Goal: Information Seeking & Learning: Check status

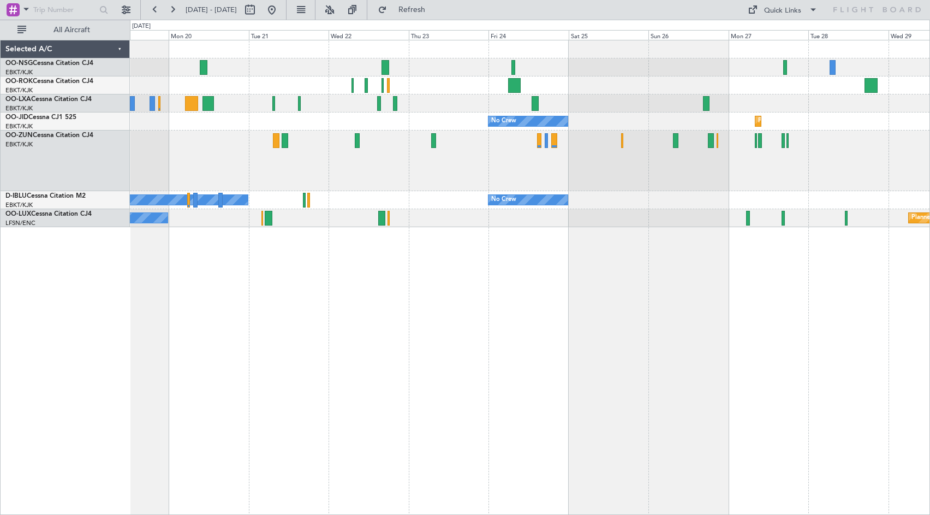
click at [706, 328] on div "No Crew [GEOGRAPHIC_DATA] ([GEOGRAPHIC_DATA] National) Planned Maint [GEOGRAPHI…" at bounding box center [530, 277] width 800 height 475
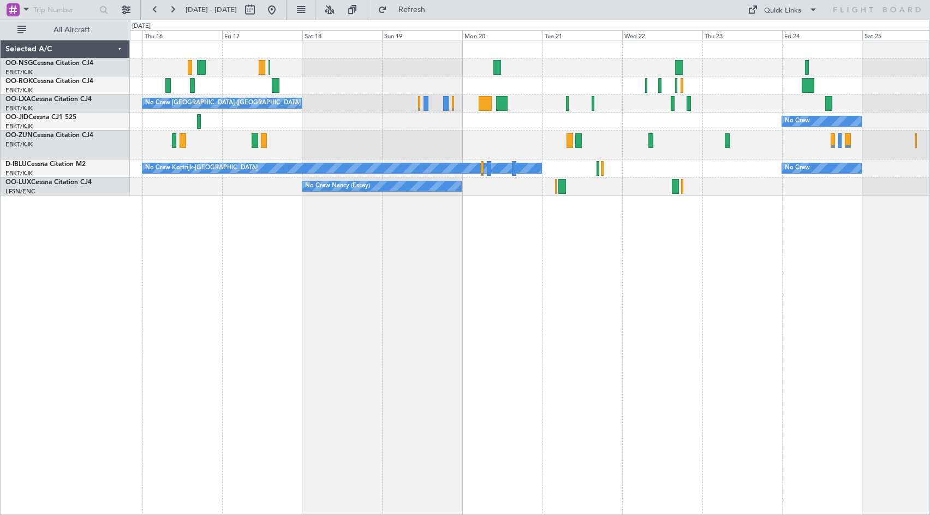
click at [565, 313] on div "No Crew [GEOGRAPHIC_DATA] ([GEOGRAPHIC_DATA] National) Owner [GEOGRAPHIC_DATA]-…" at bounding box center [530, 277] width 800 height 475
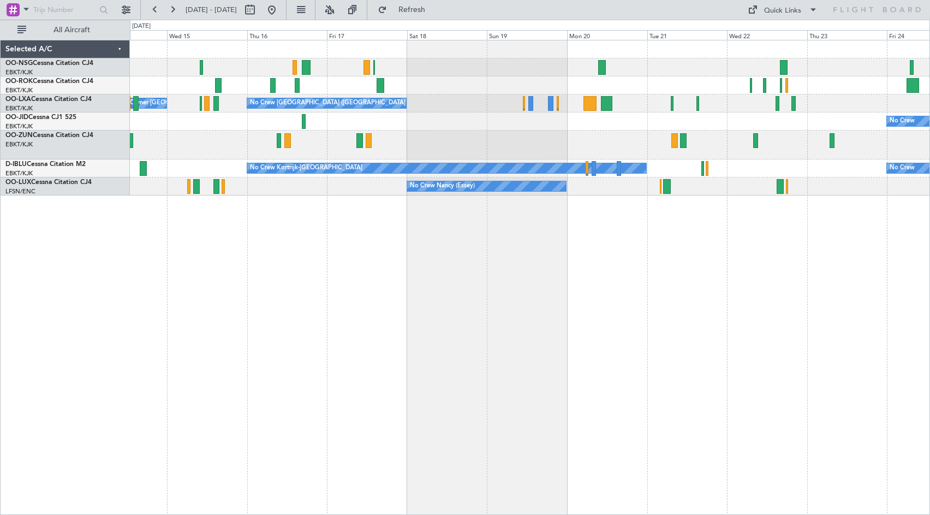
click at [383, 273] on div "No Crew [GEOGRAPHIC_DATA] ([GEOGRAPHIC_DATA] National) Owner [GEOGRAPHIC_DATA]-…" at bounding box center [530, 277] width 800 height 475
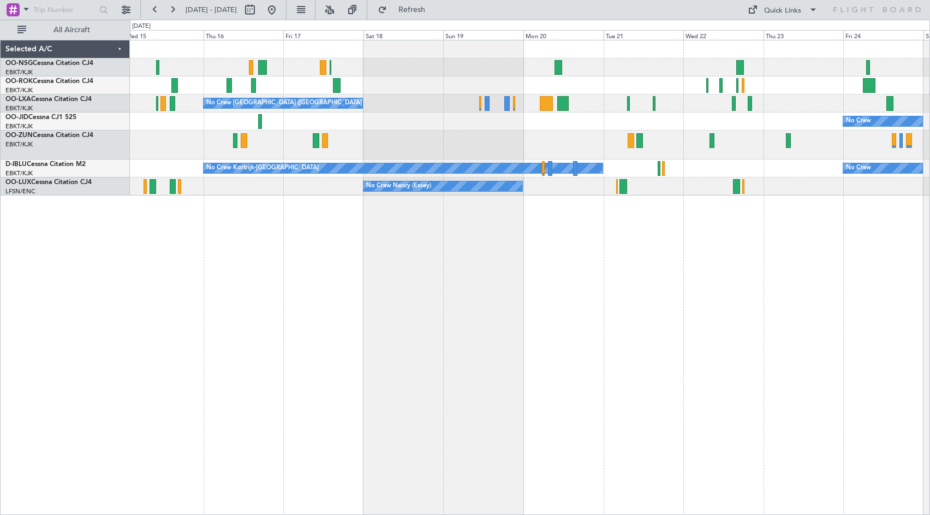
click at [596, 139] on div at bounding box center [530, 144] width 800 height 29
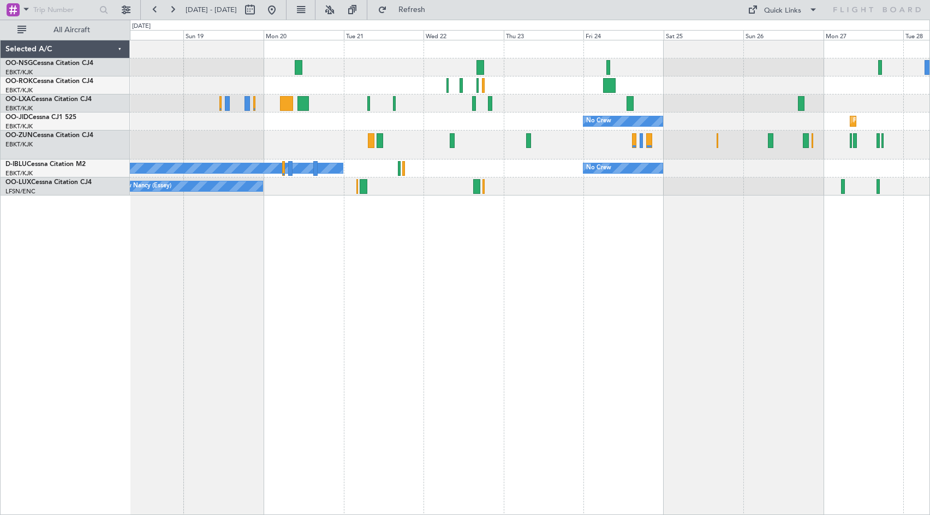
click at [515, 258] on div "No Crew [GEOGRAPHIC_DATA] ([GEOGRAPHIC_DATA] National) No Crew Planned Maint [G…" at bounding box center [530, 277] width 800 height 475
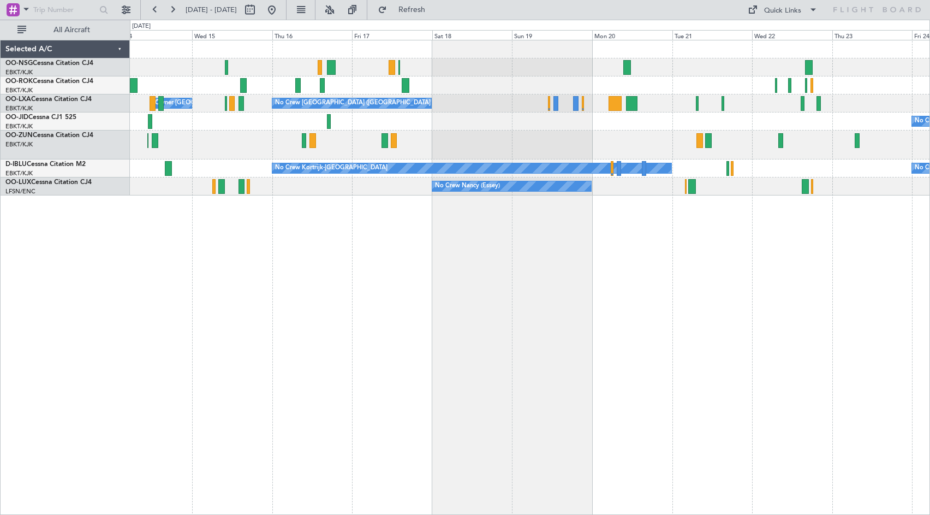
click at [667, 277] on div "No Crew [GEOGRAPHIC_DATA] ([GEOGRAPHIC_DATA] National) Owner [GEOGRAPHIC_DATA]-…" at bounding box center [530, 277] width 800 height 475
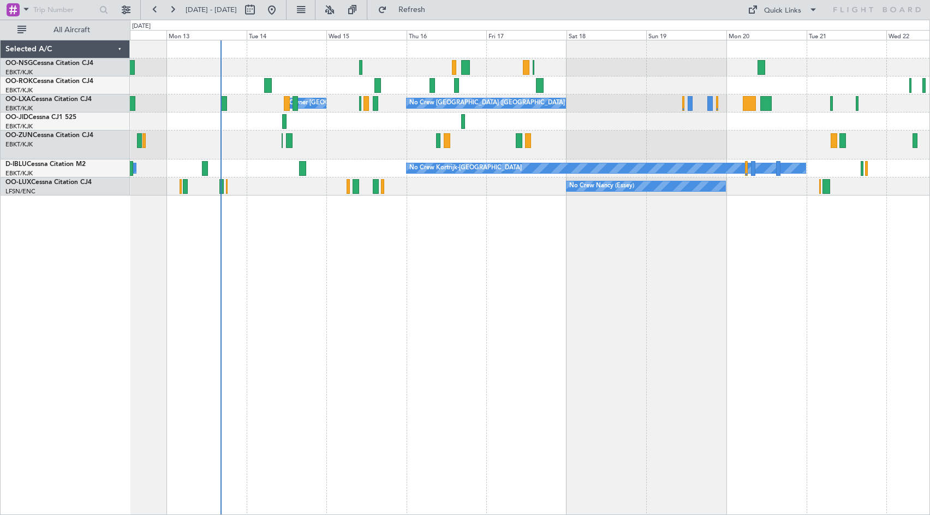
click at [632, 272] on div "No Crew [GEOGRAPHIC_DATA] ([GEOGRAPHIC_DATA] National) Owner [GEOGRAPHIC_DATA]-…" at bounding box center [530, 277] width 800 height 475
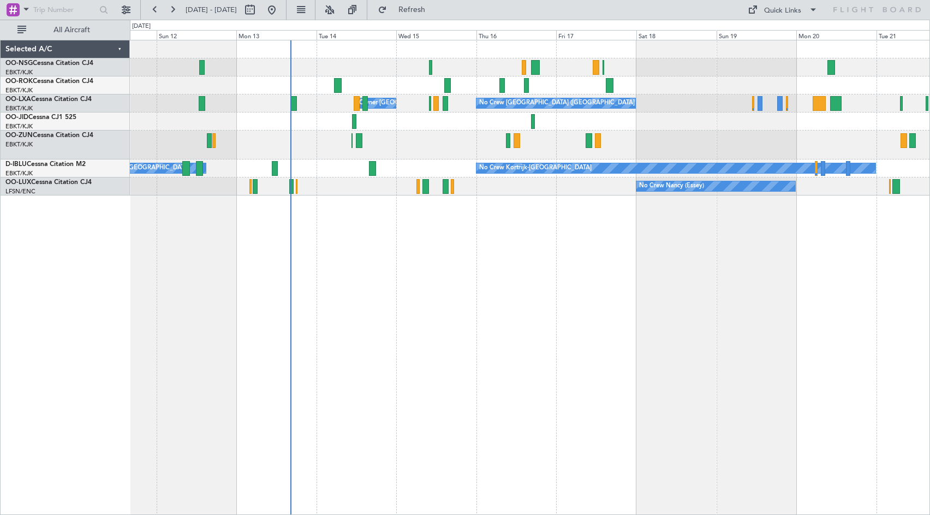
click at [632, 277] on div "No Crew [GEOGRAPHIC_DATA] ([GEOGRAPHIC_DATA] National) Owner [GEOGRAPHIC_DATA]-…" at bounding box center [530, 277] width 800 height 475
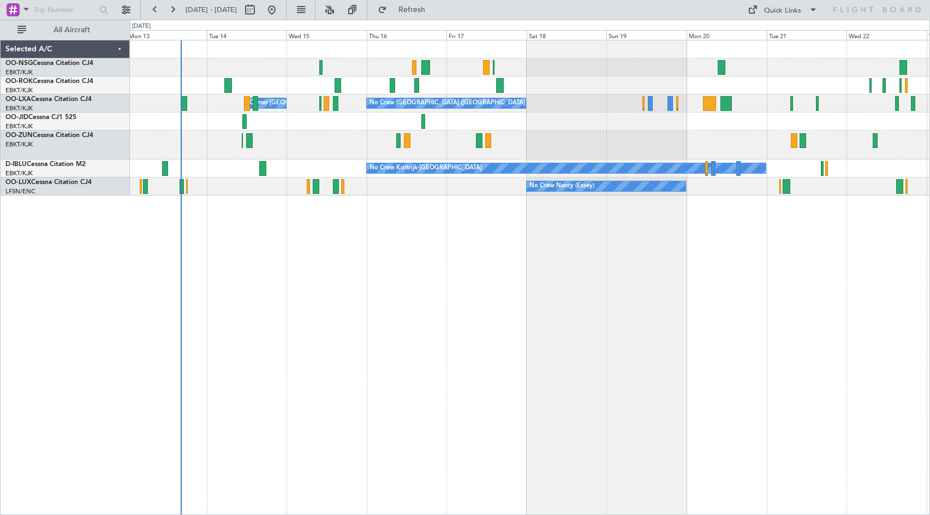
click at [581, 273] on div "No Crew [GEOGRAPHIC_DATA] ([GEOGRAPHIC_DATA] National) Owner [GEOGRAPHIC_DATA]-…" at bounding box center [530, 277] width 800 height 475
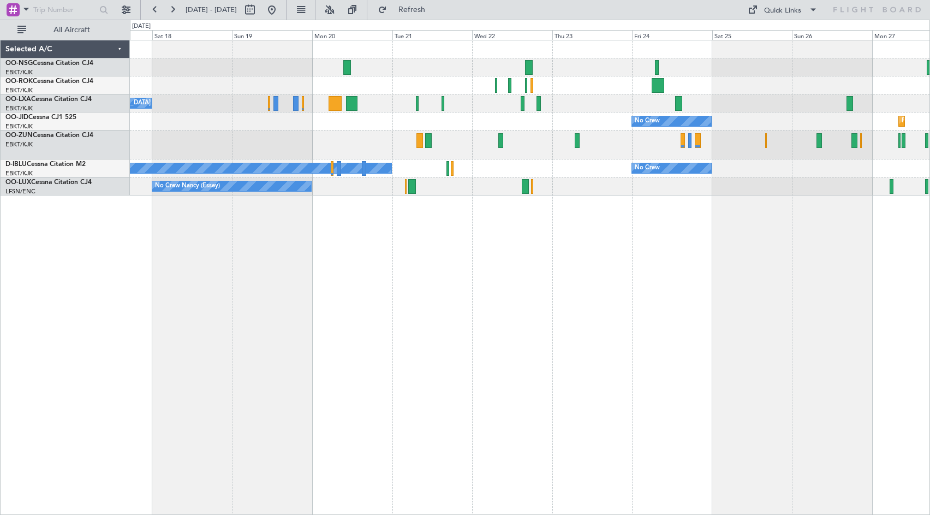
click at [433, 156] on div "No Crew [GEOGRAPHIC_DATA] ([GEOGRAPHIC_DATA] National) No Crew Planned Maint [G…" at bounding box center [530, 117] width 800 height 155
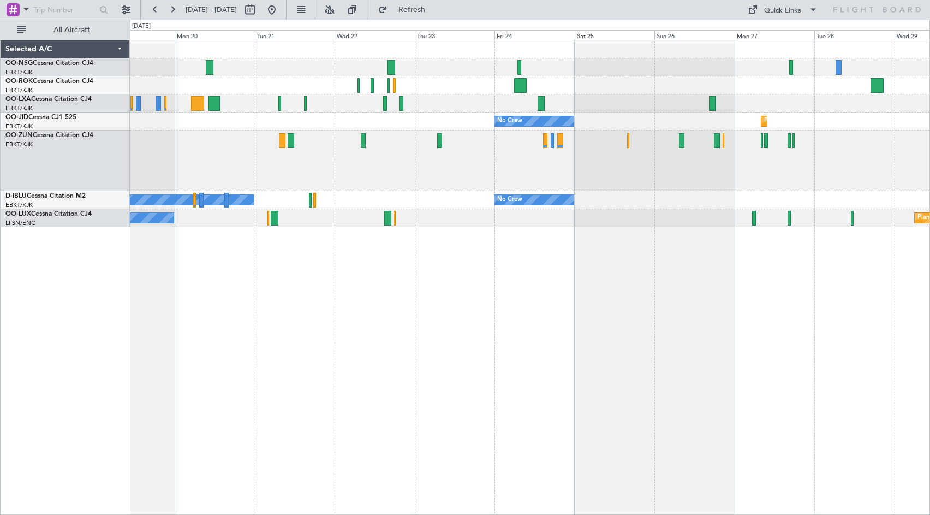
click at [621, 223] on div "No Crew [GEOGRAPHIC_DATA] ([GEOGRAPHIC_DATA] National) No Crew Planned Maint [G…" at bounding box center [530, 277] width 800 height 475
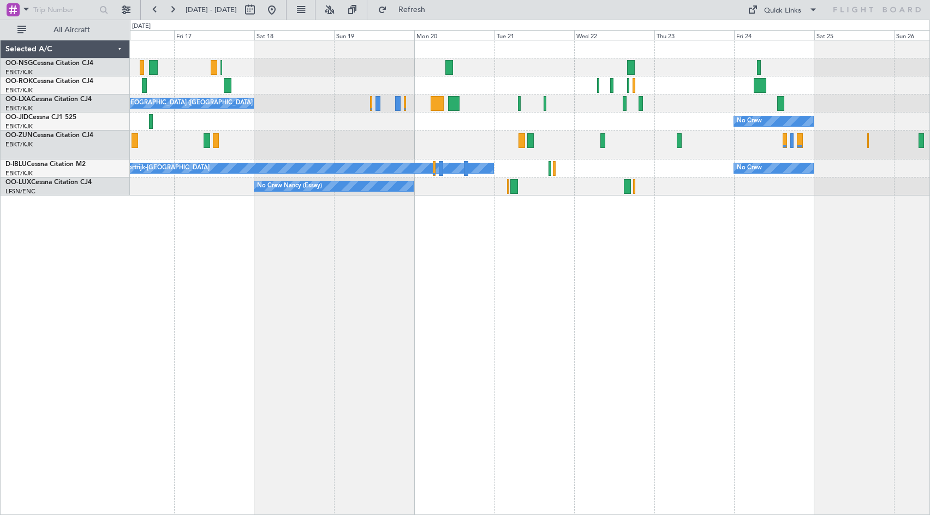
click at [583, 240] on div "No Crew [GEOGRAPHIC_DATA] ([GEOGRAPHIC_DATA] National) Owner [GEOGRAPHIC_DATA]-…" at bounding box center [530, 277] width 800 height 475
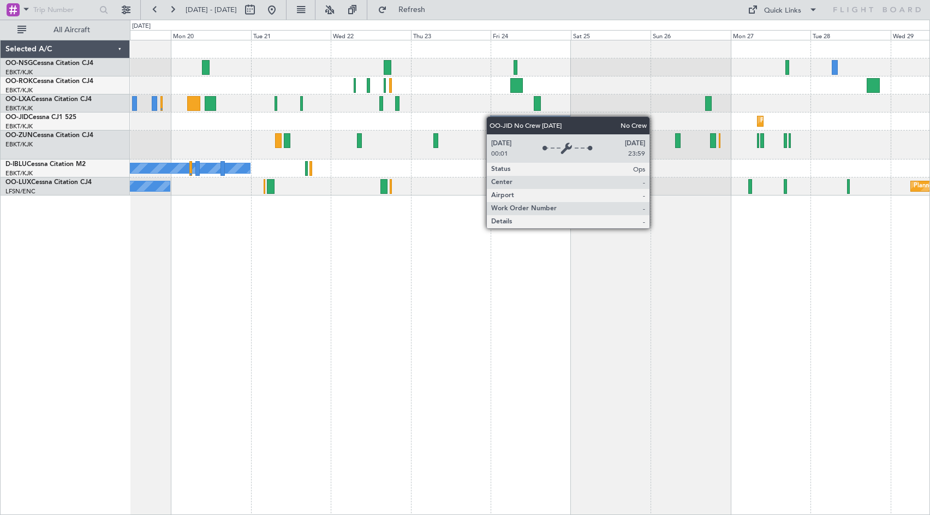
click at [492, 116] on div "No Crew [GEOGRAPHIC_DATA] ([GEOGRAPHIC_DATA] National) No Crew Planned Maint [G…" at bounding box center [530, 117] width 800 height 155
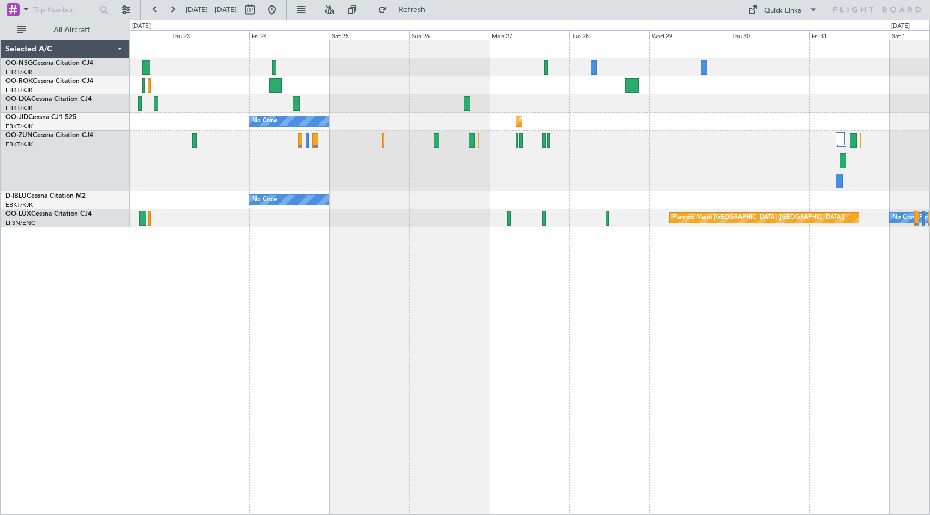
click at [525, 108] on div at bounding box center [530, 103] width 800 height 18
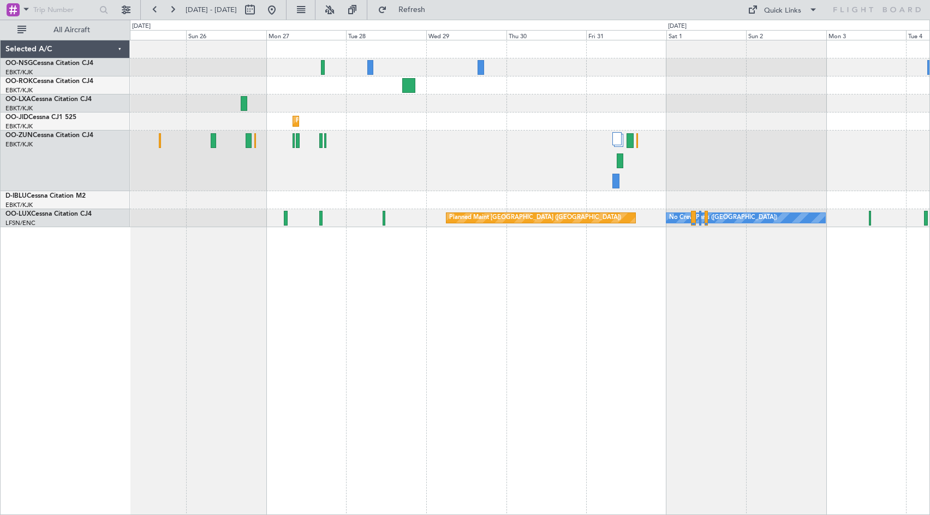
click at [442, 106] on div at bounding box center [530, 103] width 800 height 18
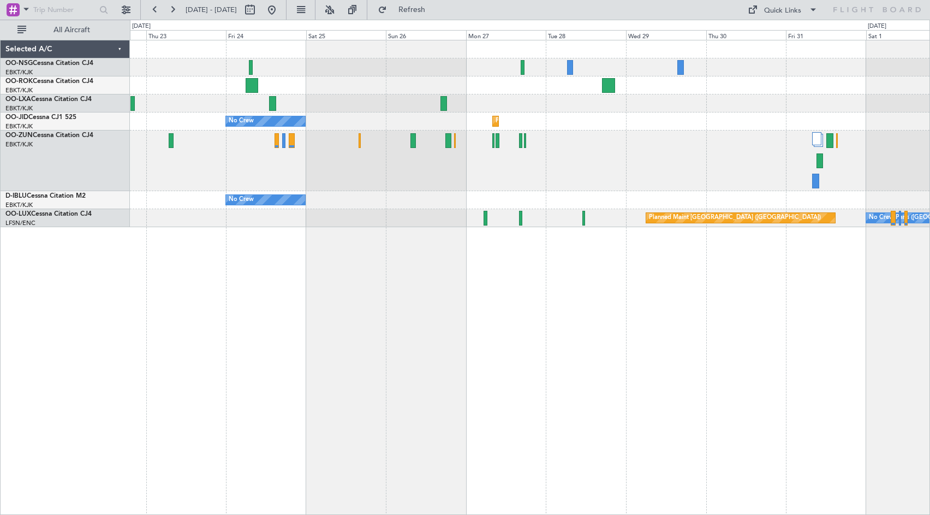
click at [630, 282] on div "Planned Maint Kortrijk-[GEOGRAPHIC_DATA] No Crew No Crew No Crew Kortrijk-[GEOG…" at bounding box center [530, 277] width 800 height 475
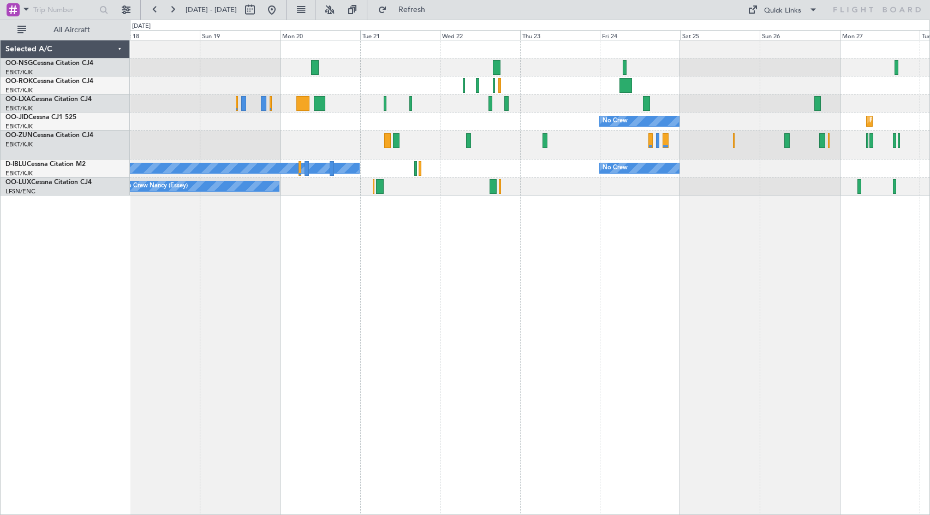
click at [687, 256] on div "No Crew [GEOGRAPHIC_DATA] ([GEOGRAPHIC_DATA] National) Planned Maint [GEOGRAPHI…" at bounding box center [530, 277] width 800 height 475
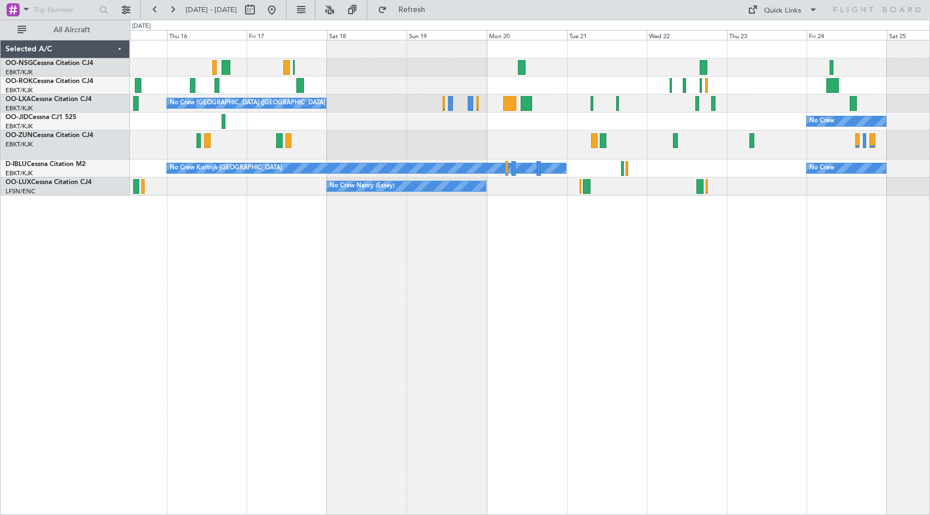
click at [673, 231] on div "No Crew [GEOGRAPHIC_DATA] ([GEOGRAPHIC_DATA] National) Owner [GEOGRAPHIC_DATA]-…" at bounding box center [530, 277] width 800 height 475
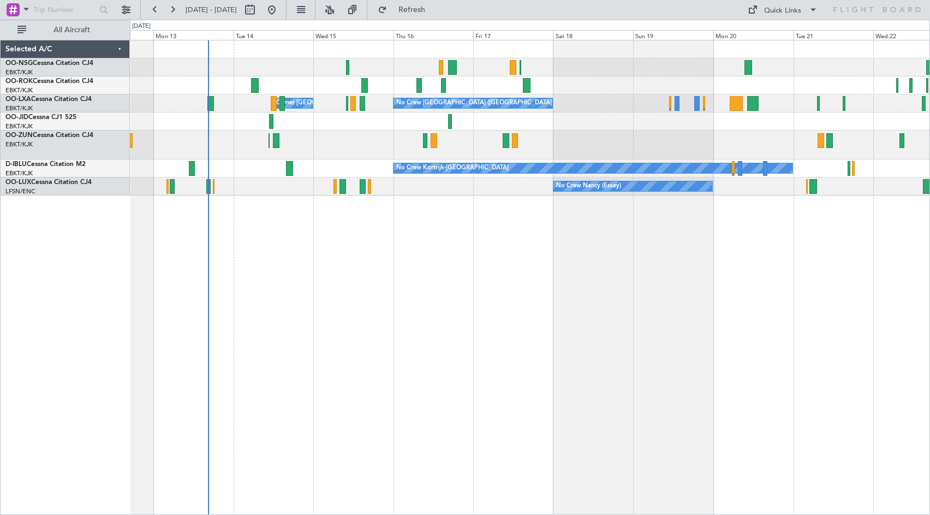
click at [567, 131] on div at bounding box center [530, 144] width 800 height 29
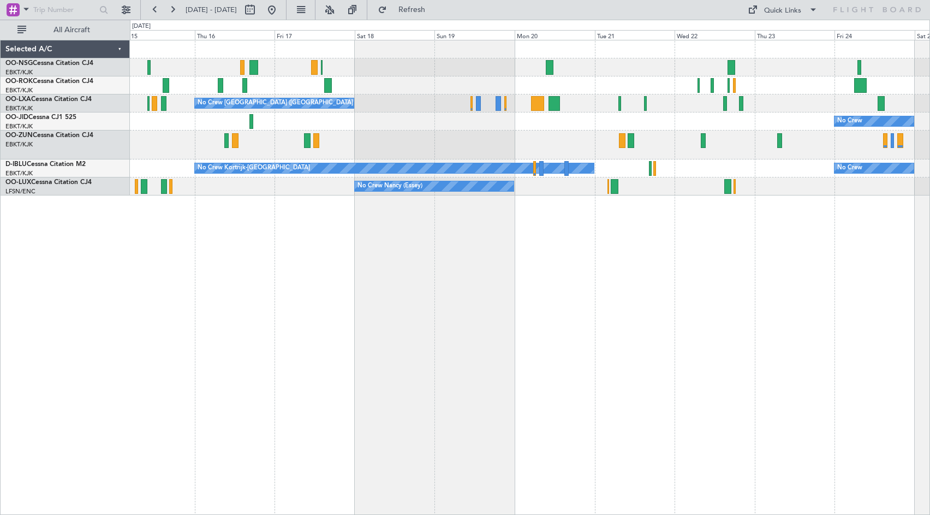
click at [413, 134] on div at bounding box center [530, 144] width 800 height 29
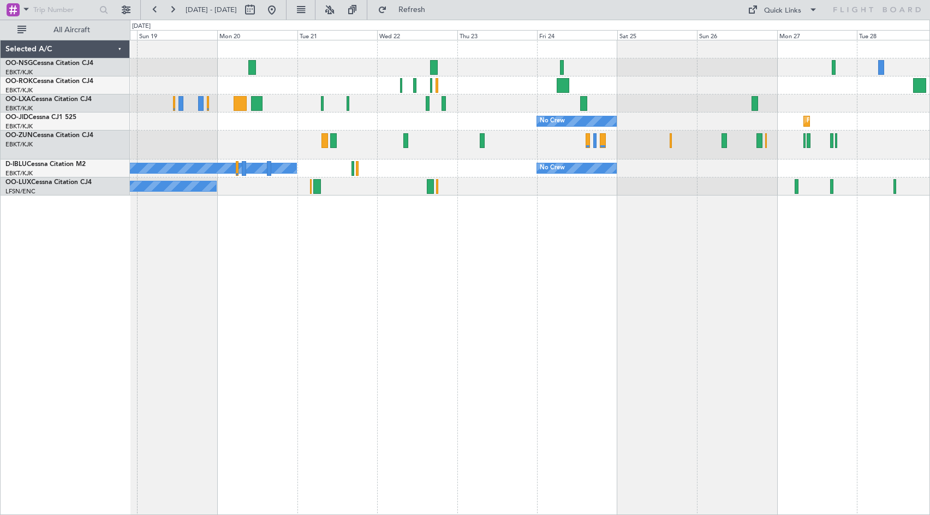
click at [503, 311] on div "No Crew [GEOGRAPHIC_DATA] ([GEOGRAPHIC_DATA] National) No Crew Planned Maint [G…" at bounding box center [530, 277] width 800 height 475
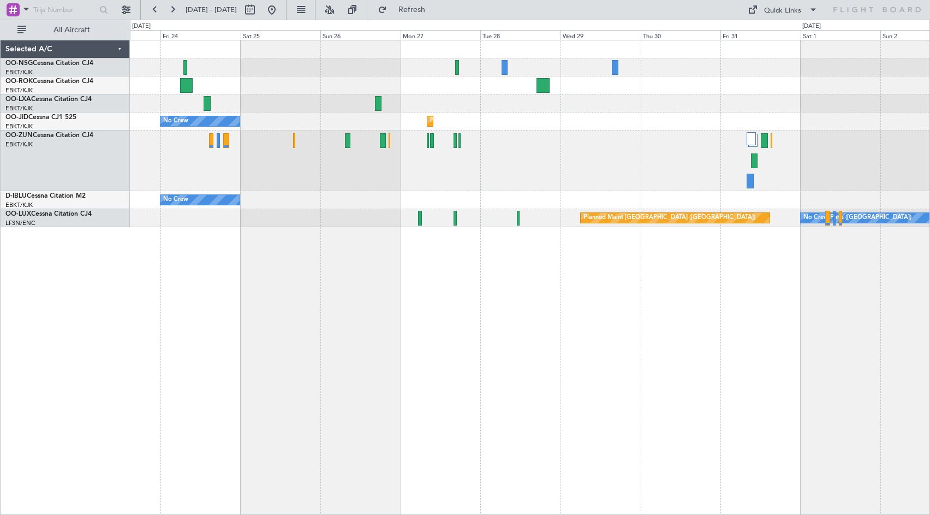
click at [426, 268] on div "No Crew Planned Maint [GEOGRAPHIC_DATA]-[GEOGRAPHIC_DATA] No Crew Planned Maint…" at bounding box center [530, 277] width 800 height 475
